Goal: Share content: Share content

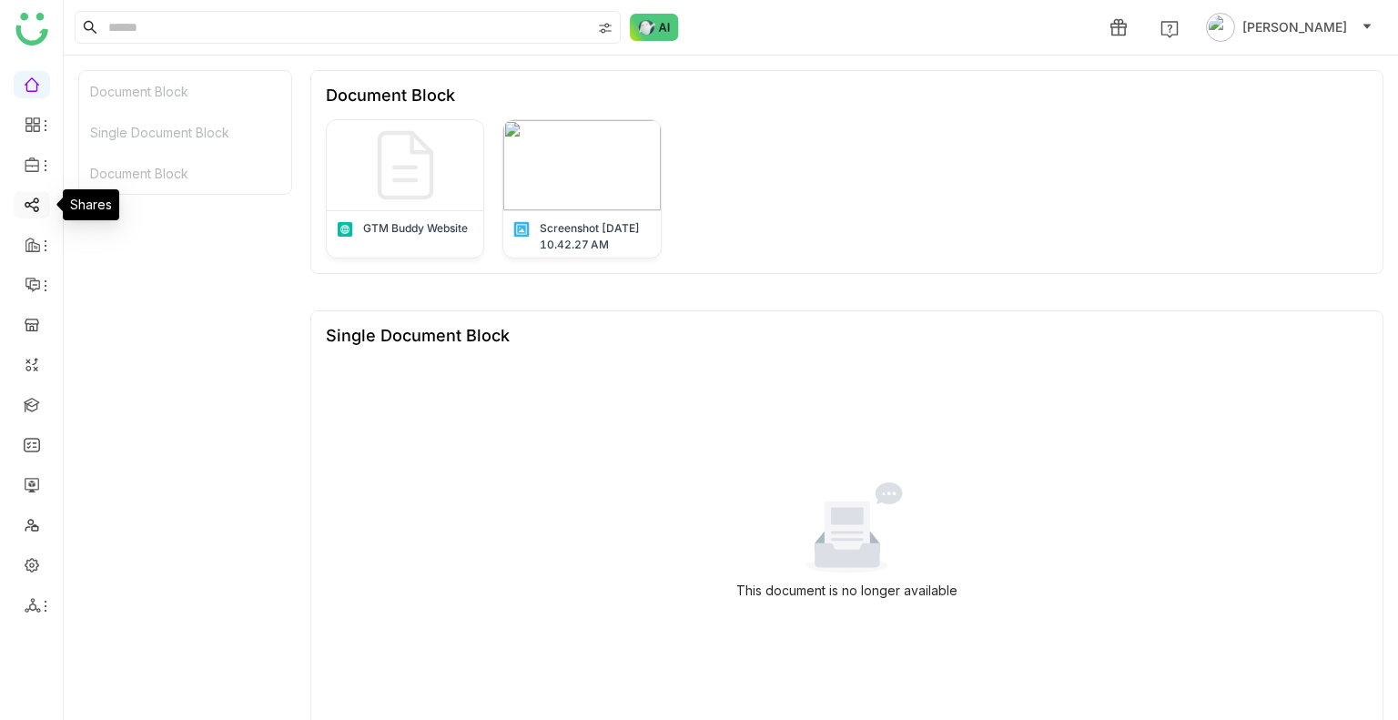
click at [27, 196] on link at bounding box center [32, 203] width 16 height 15
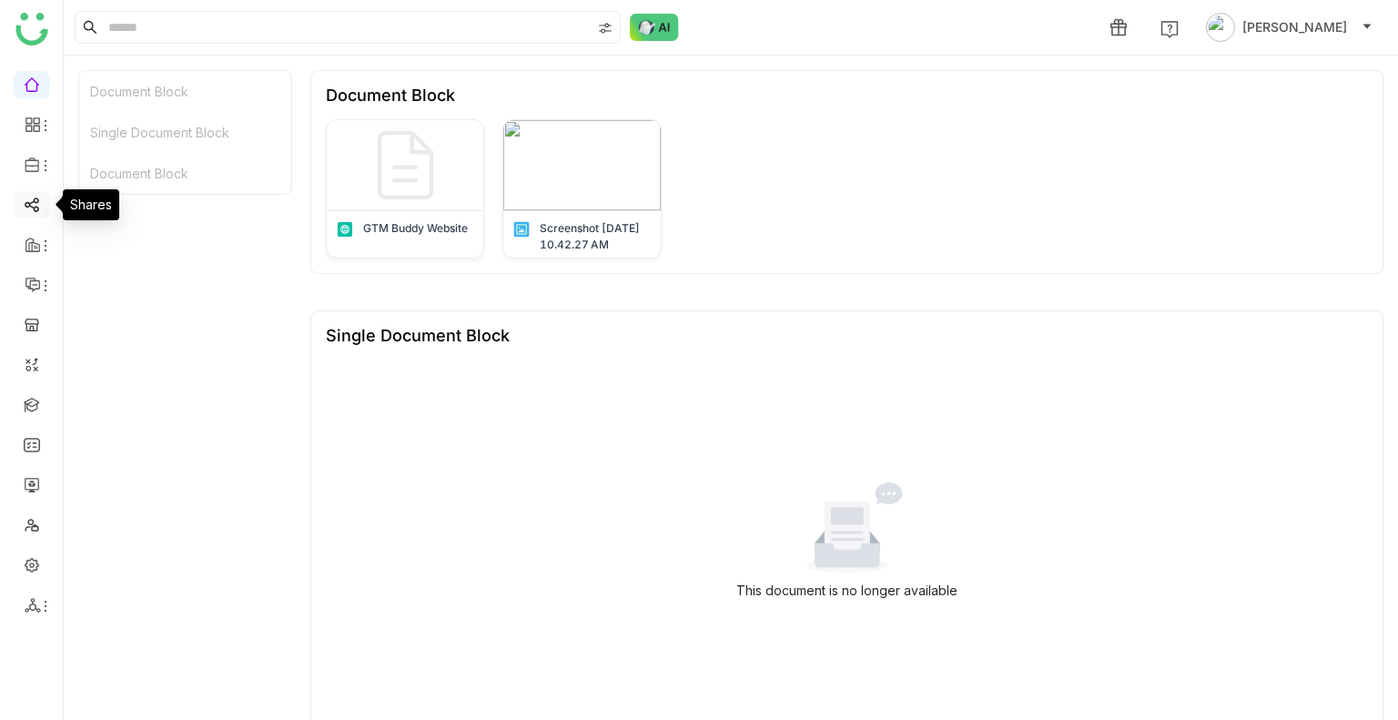
click at [27, 196] on link at bounding box center [32, 203] width 16 height 15
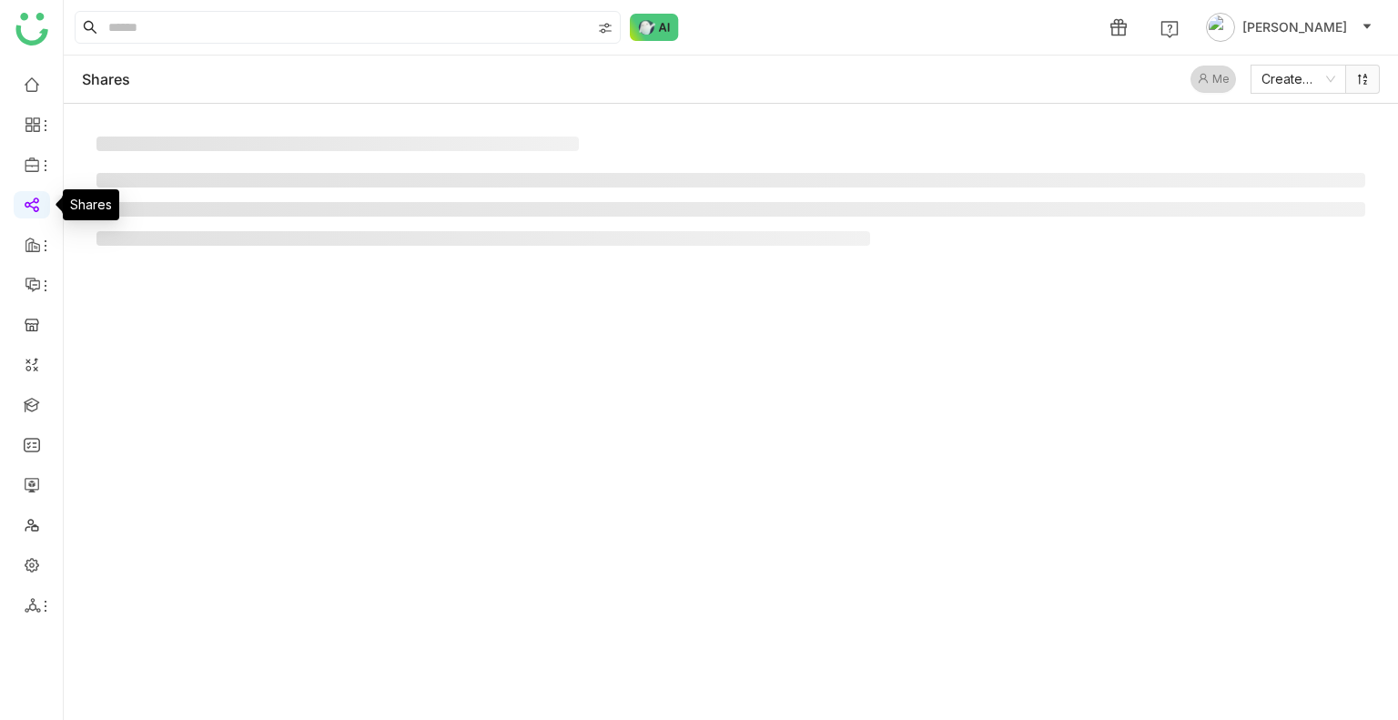
click at [27, 196] on link at bounding box center [32, 203] width 16 height 15
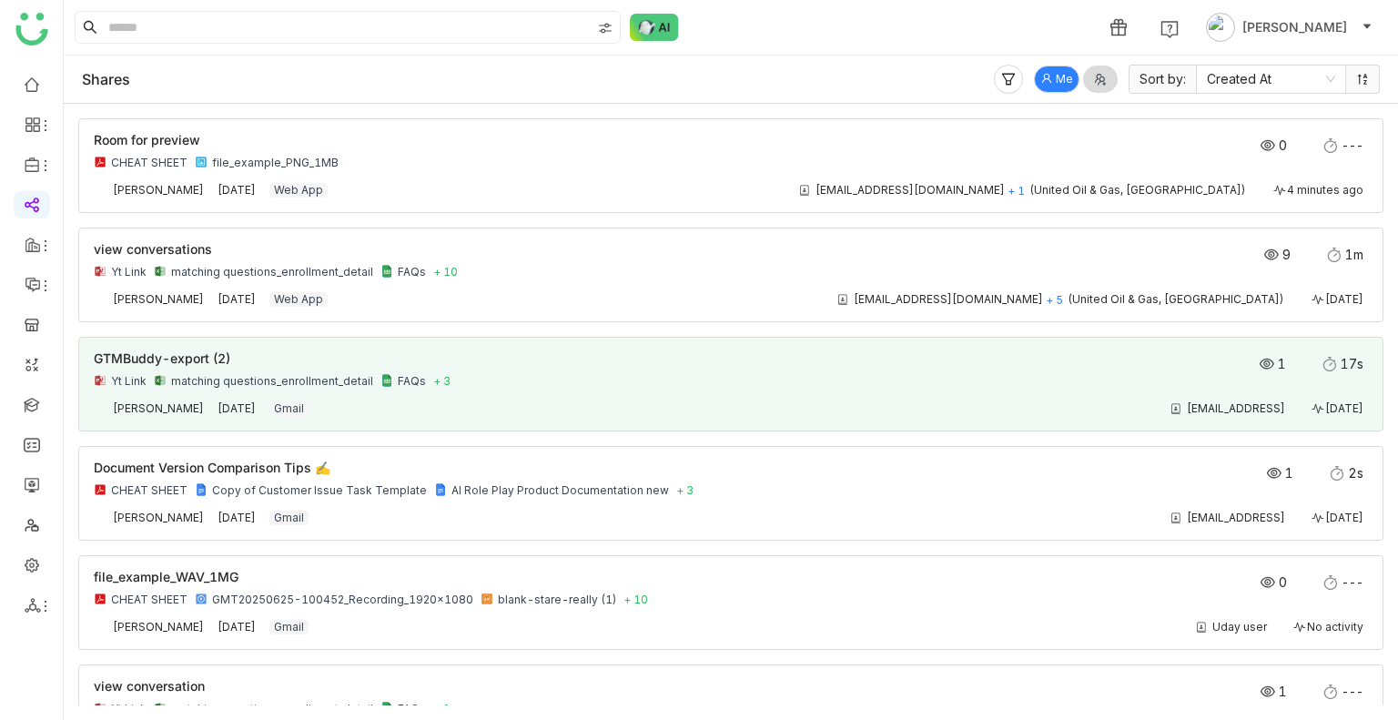
click at [870, 409] on div "[EMAIL_ADDRESS] [DATE]" at bounding box center [847, 408] width 1041 height 15
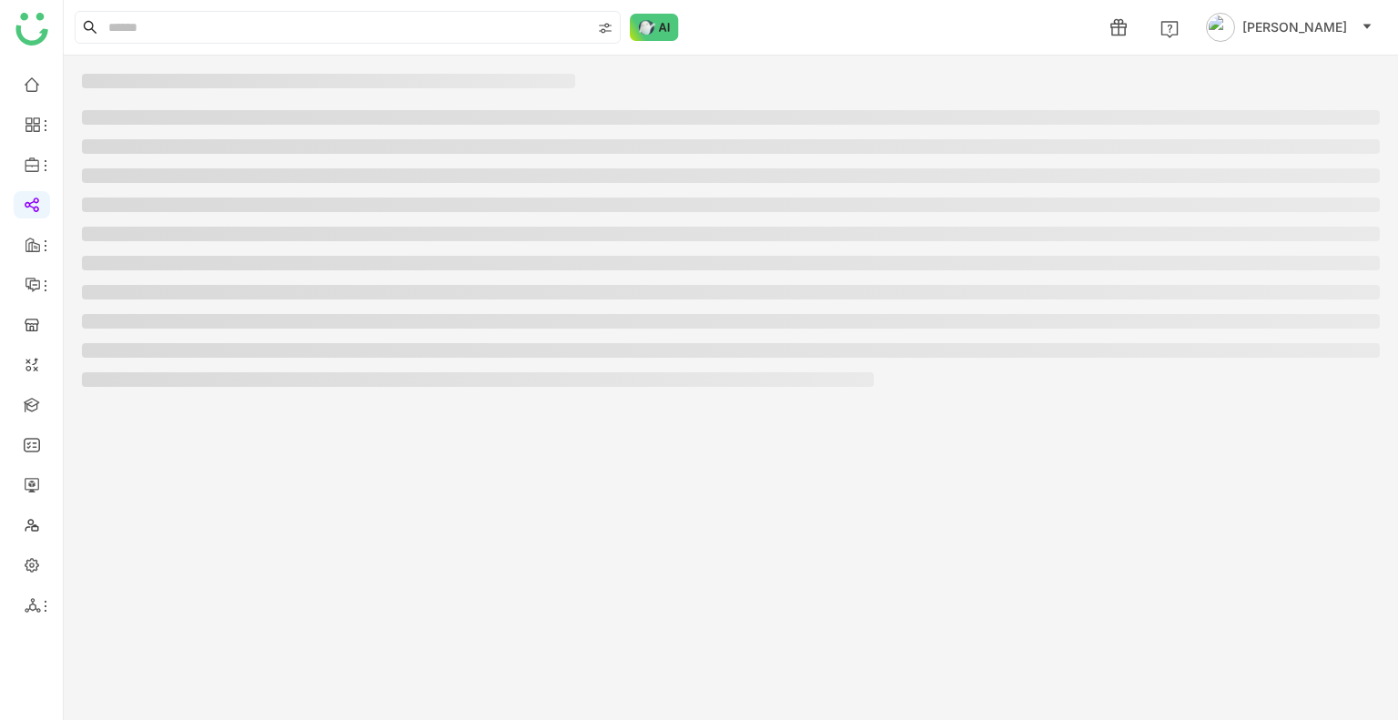
click at [870, 409] on nz-skeleton at bounding box center [731, 235] width 1334 height 359
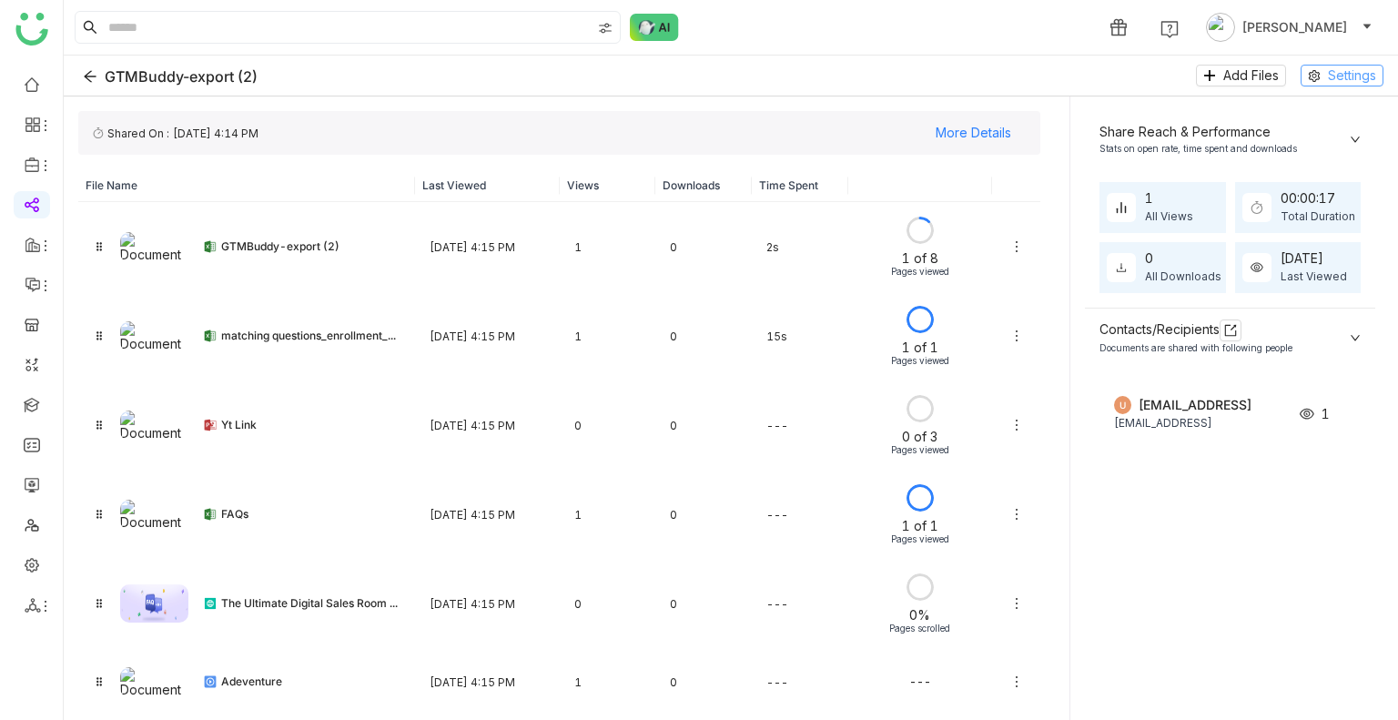
click at [1330, 76] on span "Settings" at bounding box center [1352, 76] width 48 height 20
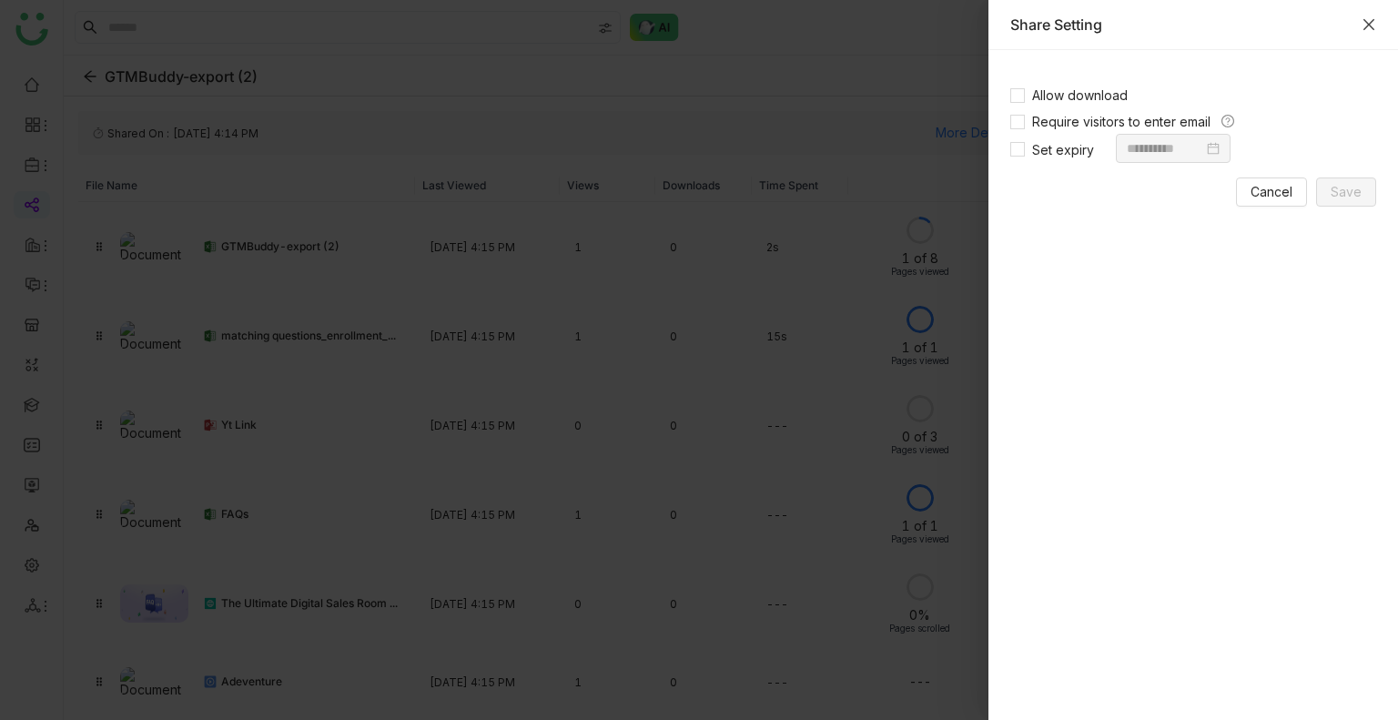
click at [1369, 28] on icon "Close" at bounding box center [1368, 24] width 15 height 15
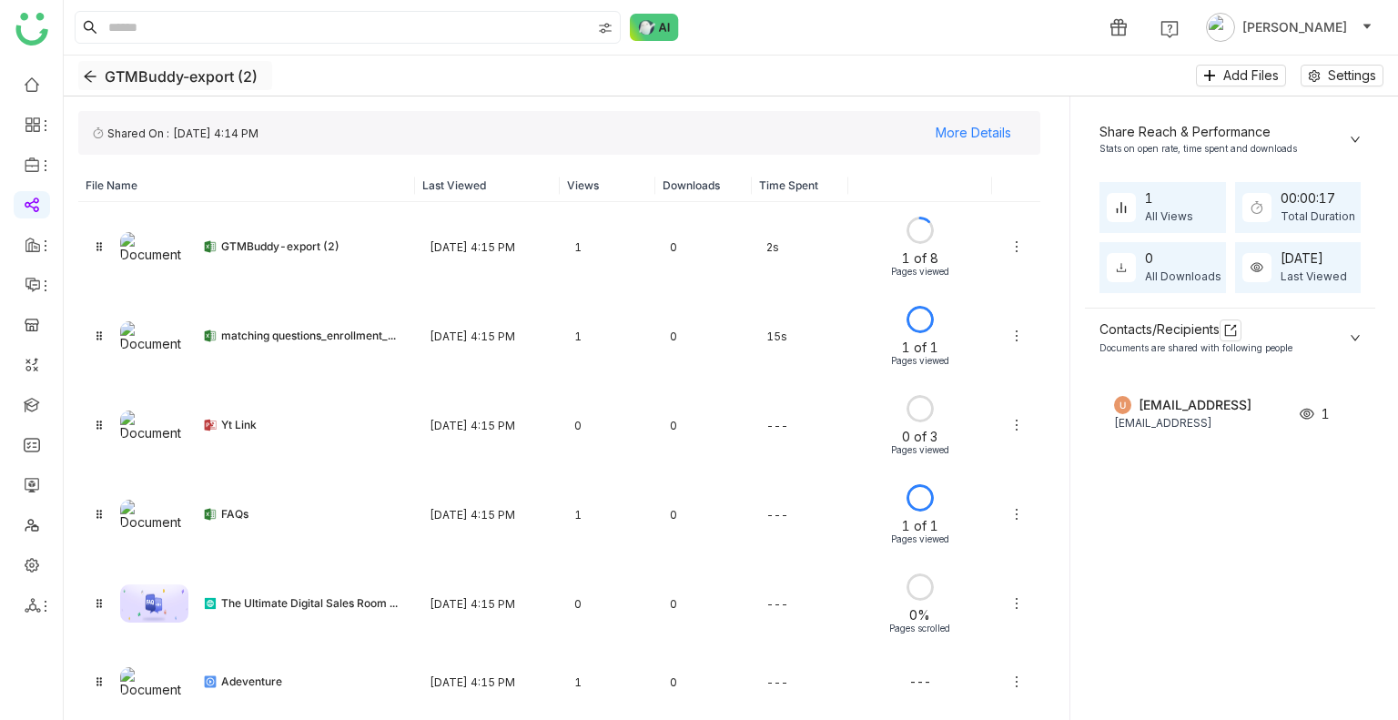
click at [90, 73] on icon "Back" at bounding box center [90, 76] width 15 height 15
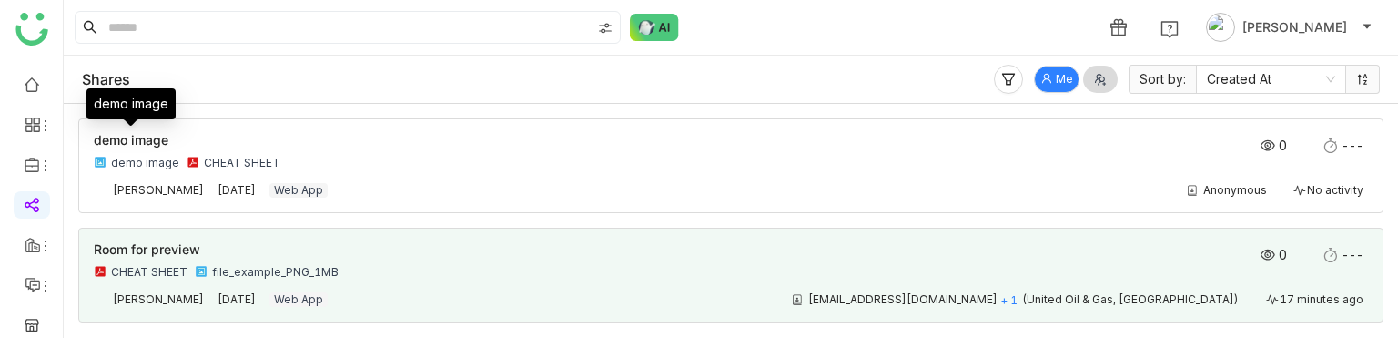
click at [142, 137] on span "demo image" at bounding box center [131, 139] width 75 height 15
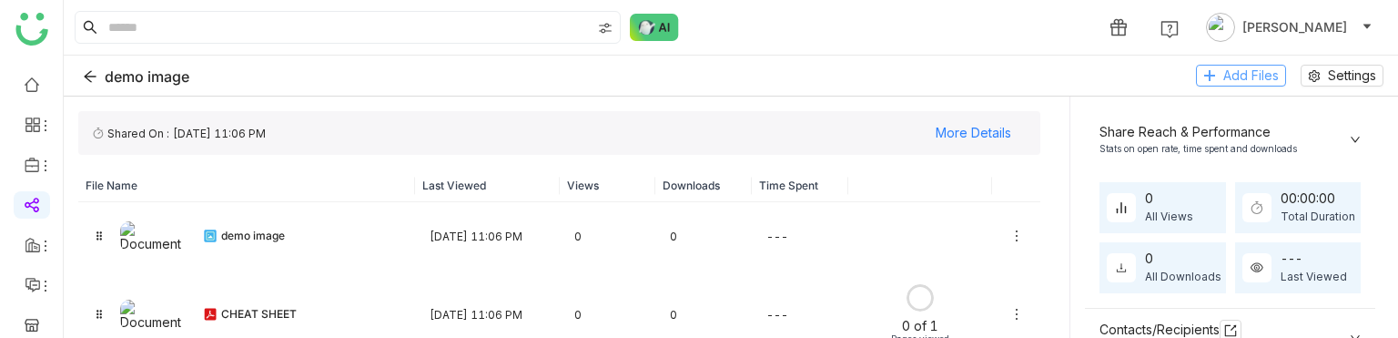
click at [1239, 71] on span "Add Files" at bounding box center [1251, 76] width 56 height 20
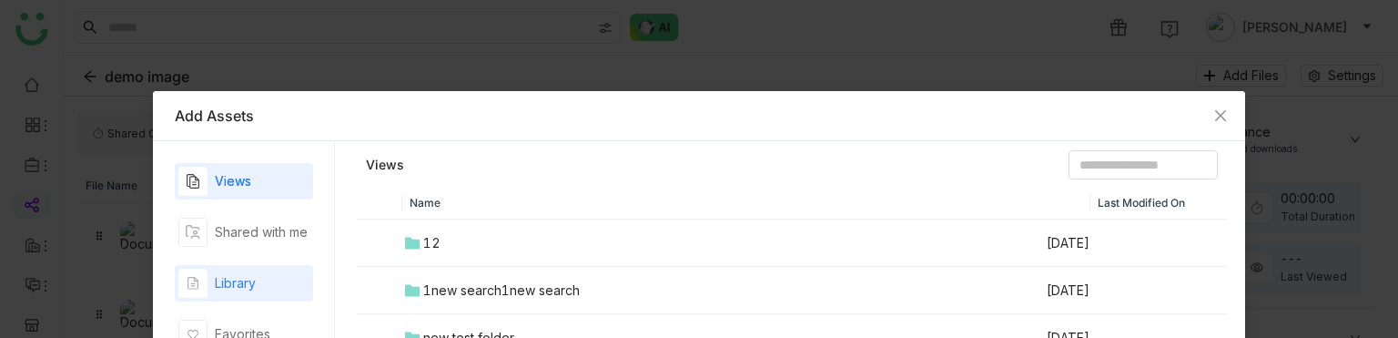
click at [263, 277] on div "Library" at bounding box center [244, 283] width 138 height 36
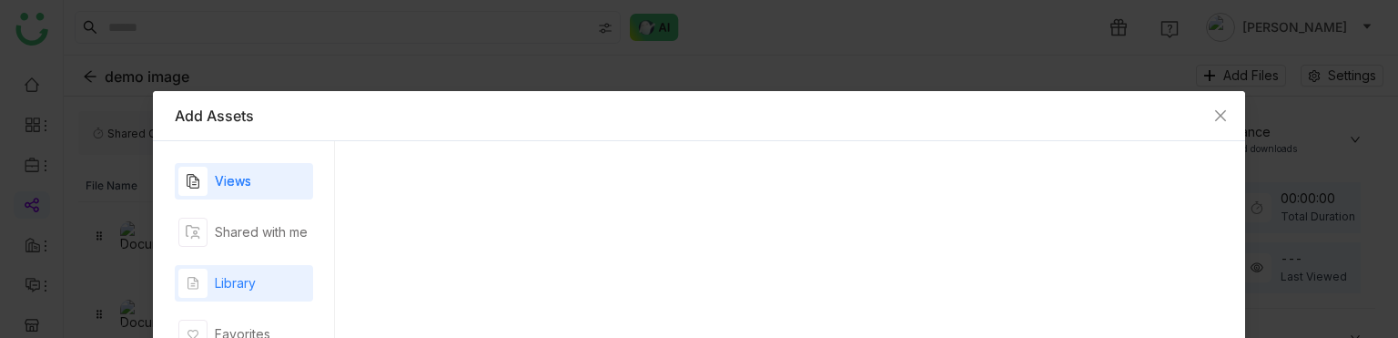
click at [263, 277] on div "Library" at bounding box center [244, 283] width 138 height 36
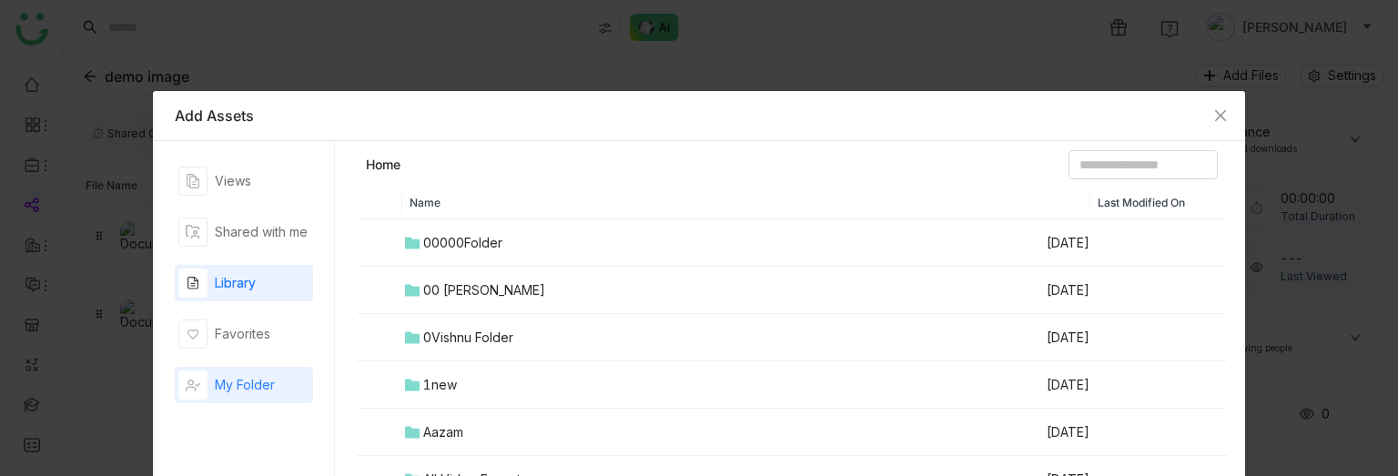
click at [242, 374] on div "My Folder" at bounding box center [226, 384] width 96 height 29
click at [237, 290] on div "Library" at bounding box center [235, 283] width 41 height 20
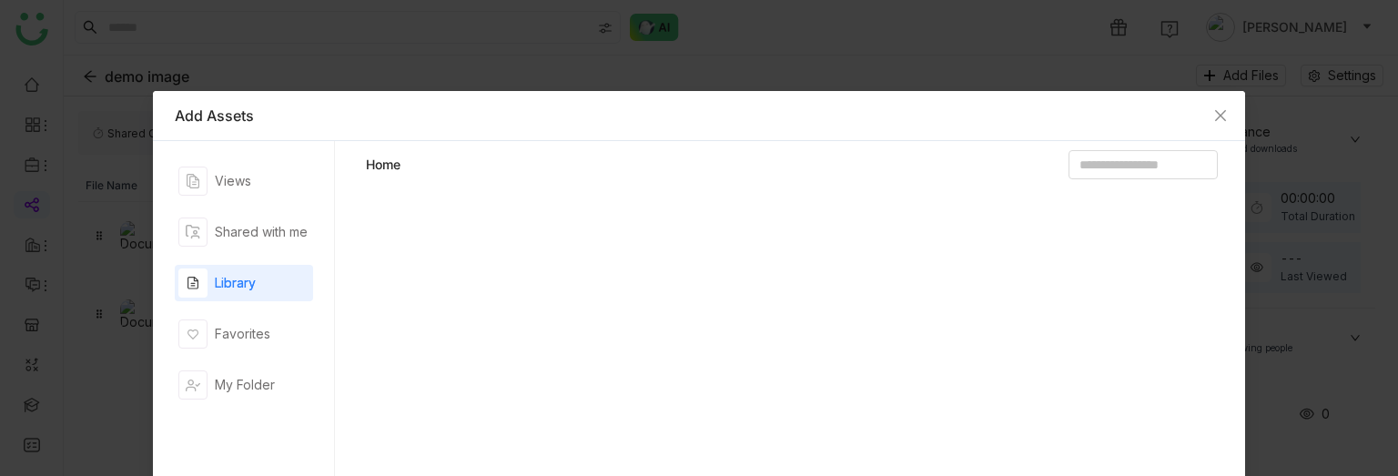
click at [237, 290] on div "Library" at bounding box center [235, 283] width 41 height 20
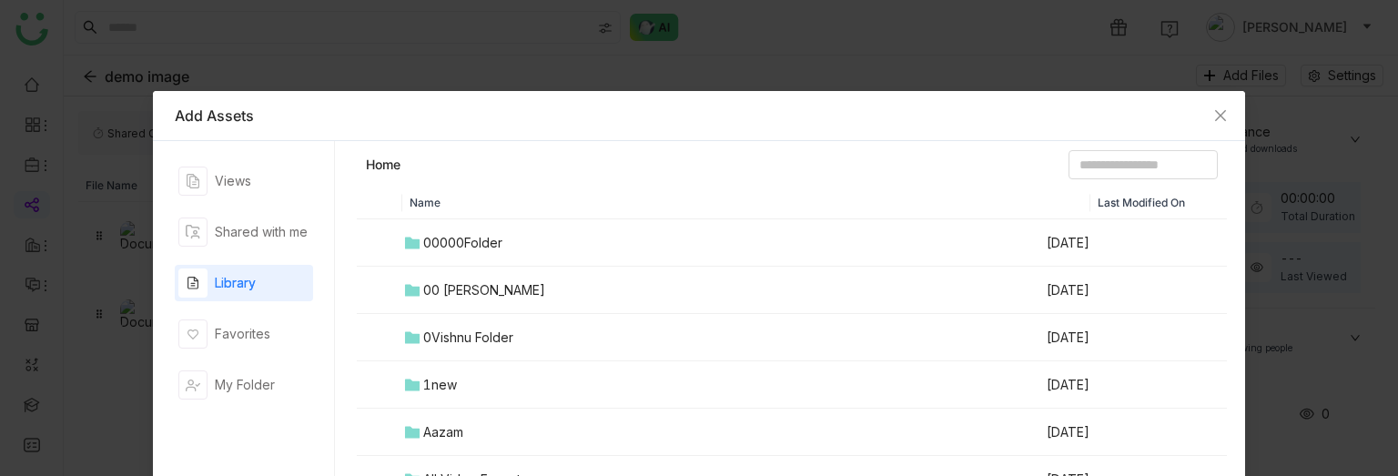
drag, startPoint x: 902, startPoint y: 116, endPoint x: 866, endPoint y: 83, distance: 48.3
click at [866, 83] on nz-modal-container "Add Assets Views Shared with me Library Favorites My Folder Home Name Last Modi…" at bounding box center [699, 238] width 1398 height 476
click at [1068, 172] on input at bounding box center [1142, 164] width 149 height 29
paste input "**********"
type input "**********"
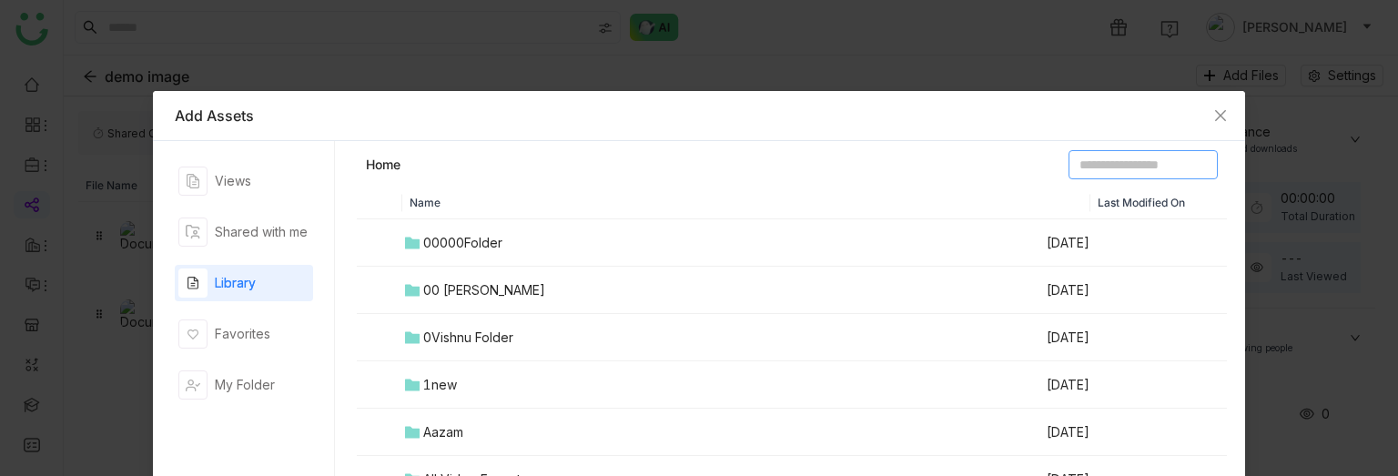
click at [1068, 172] on input at bounding box center [1142, 164] width 149 height 29
